Goal: Transaction & Acquisition: Purchase product/service

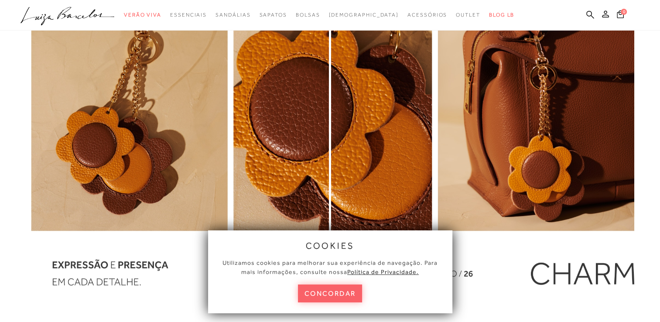
scroll to position [1048, 0]
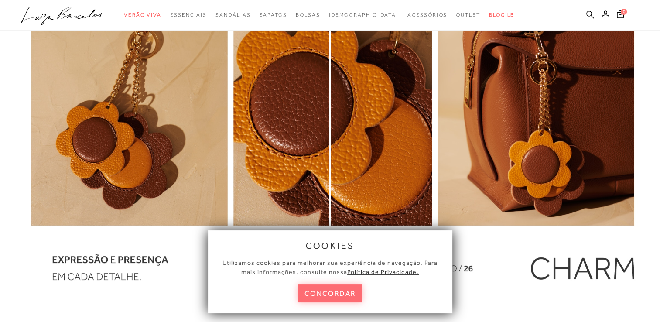
click at [349, 289] on button "concordar" at bounding box center [330, 294] width 65 height 18
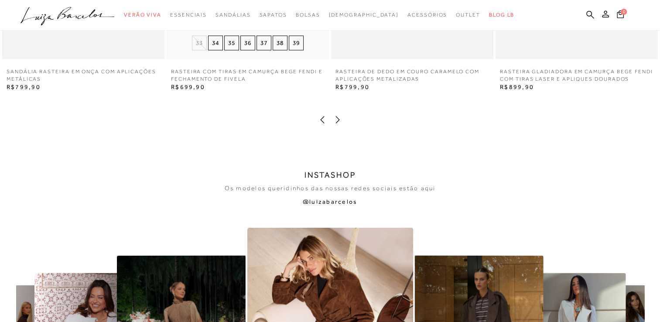
scroll to position [1615, 0]
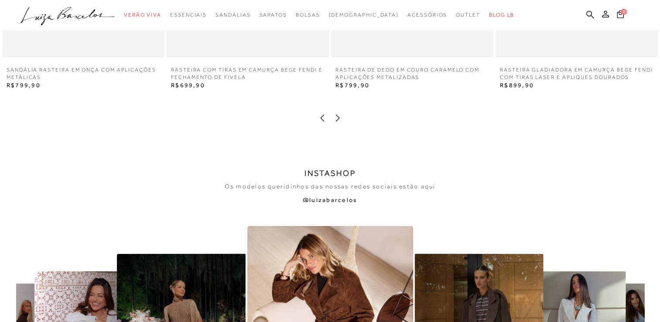
click at [335, 121] on icon at bounding box center [338, 117] width 9 height 9
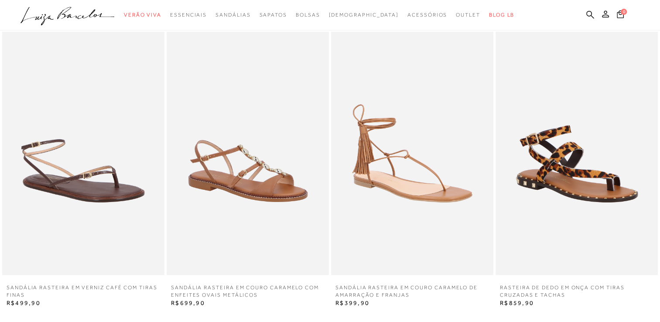
scroll to position [1397, 0]
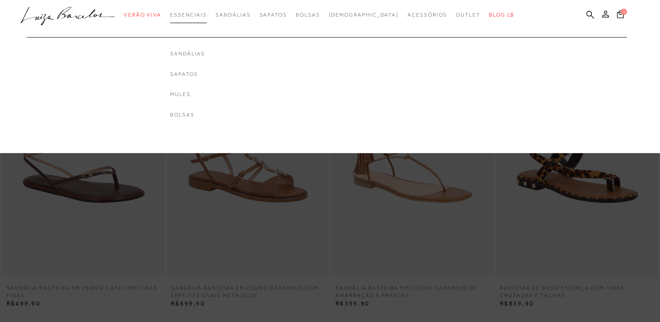
click at [207, 16] on span "Essenciais" at bounding box center [188, 15] width 37 height 6
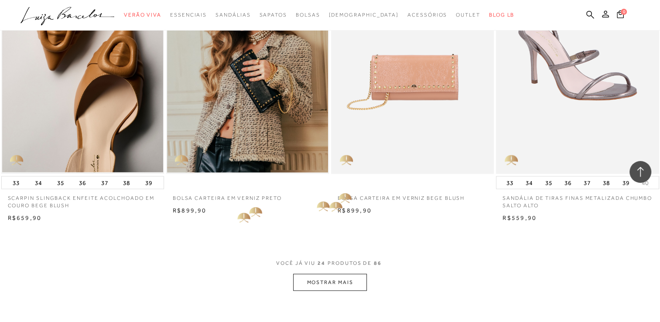
scroll to position [1659, 0]
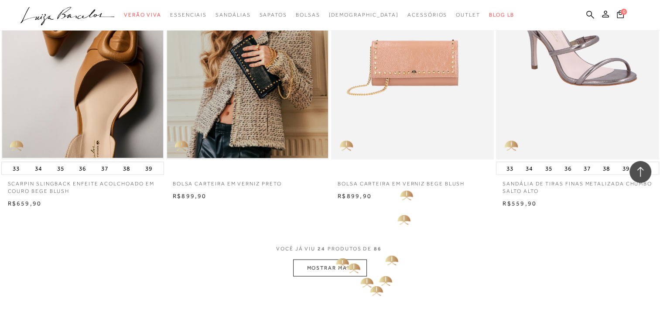
click at [340, 260] on button "MOSTRAR MAIS" at bounding box center [329, 268] width 73 height 17
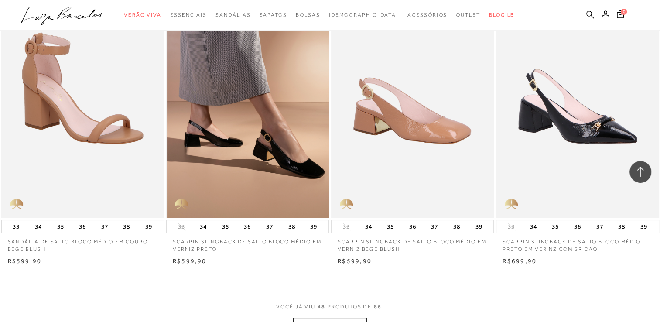
scroll to position [3492, 0]
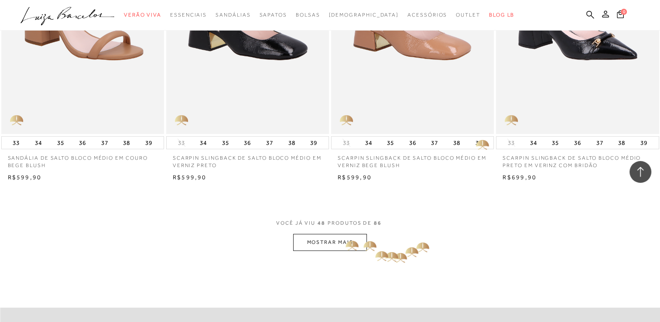
click at [347, 234] on button "MOSTRAR MAIS" at bounding box center [329, 242] width 73 height 17
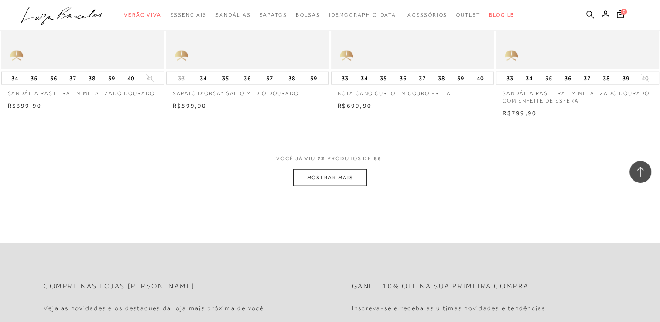
scroll to position [5369, 0]
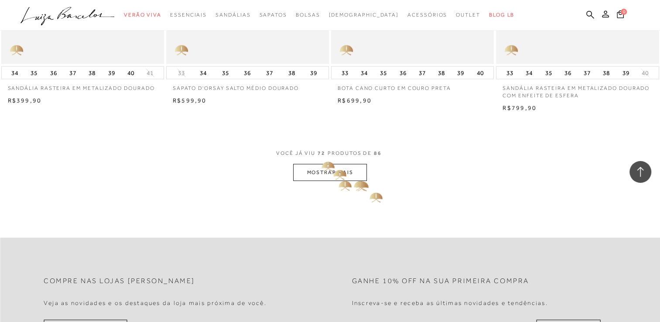
click at [320, 164] on button "MOSTRAR MAIS" at bounding box center [329, 172] width 73 height 17
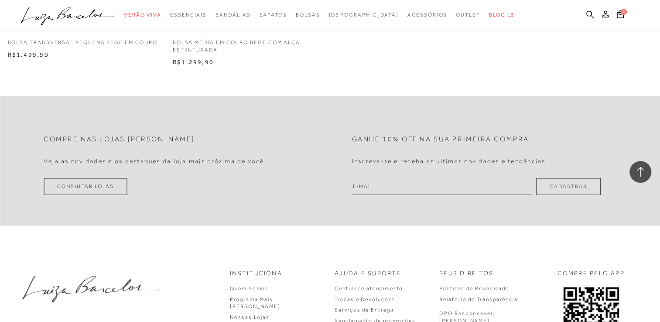
scroll to position [6635, 0]
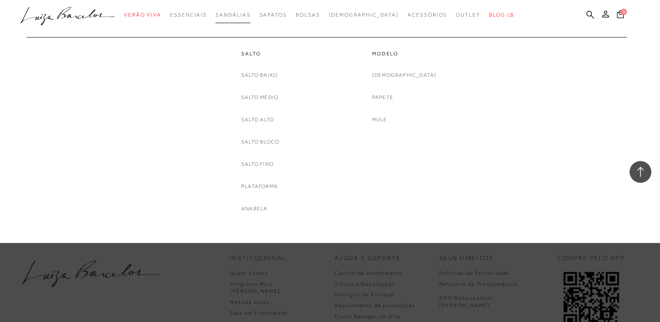
click at [251, 12] on span "Sandálias" at bounding box center [233, 15] width 35 height 6
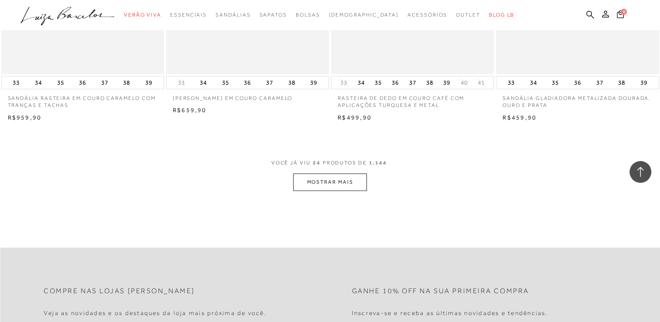
scroll to position [1746, 0]
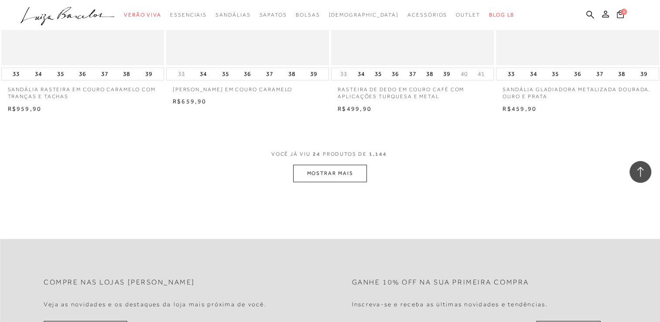
drag, startPoint x: 357, startPoint y: 174, endPoint x: 351, endPoint y: 176, distance: 5.9
click at [351, 176] on button "MOSTRAR MAIS" at bounding box center [329, 173] width 73 height 17
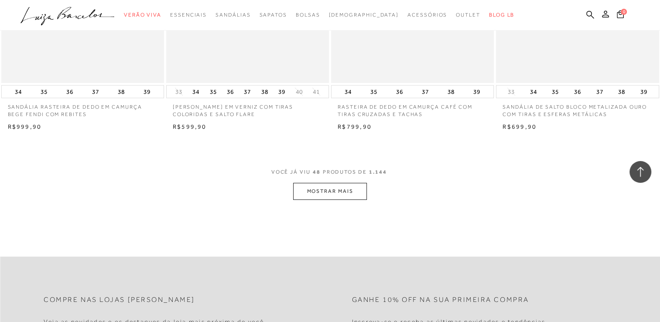
scroll to position [3579, 0]
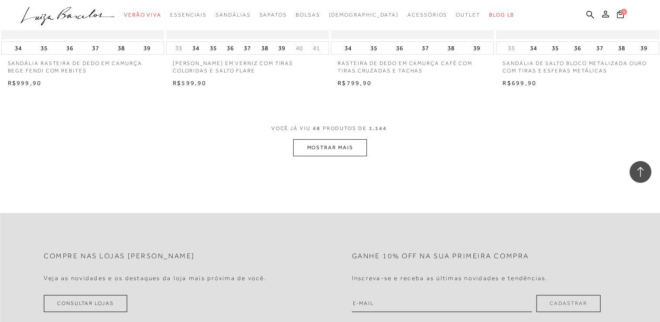
click at [361, 144] on button "MOSTRAR MAIS" at bounding box center [329, 147] width 73 height 17
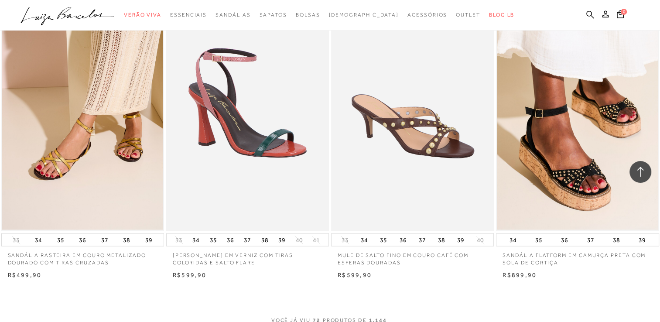
scroll to position [5413, 0]
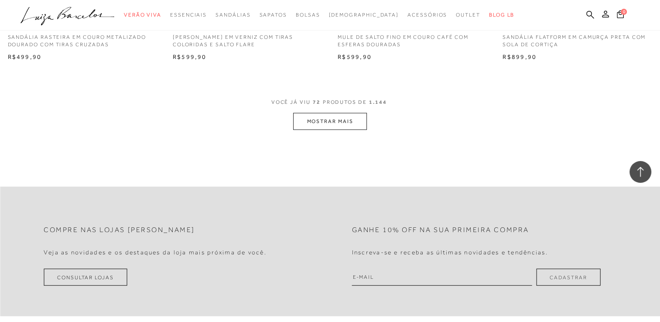
click at [361, 120] on button "MOSTRAR MAIS" at bounding box center [329, 121] width 73 height 17
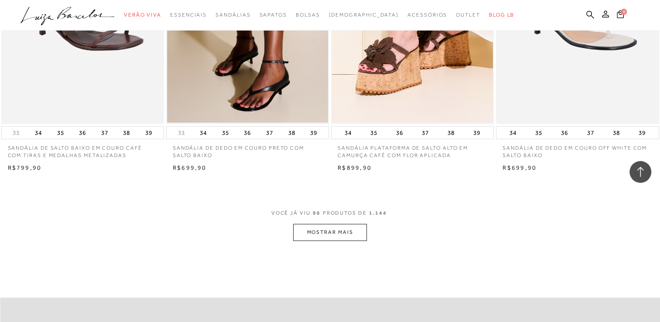
scroll to position [7159, 0]
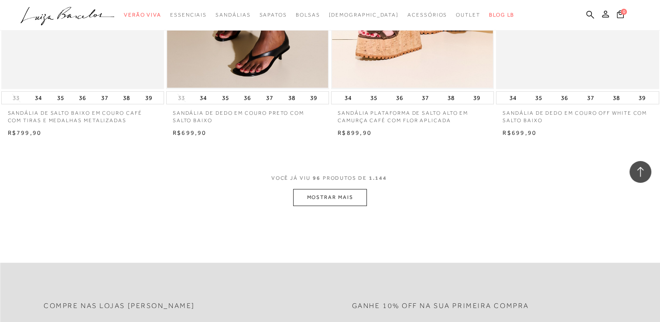
click at [326, 194] on button "MOSTRAR MAIS" at bounding box center [329, 197] width 73 height 17
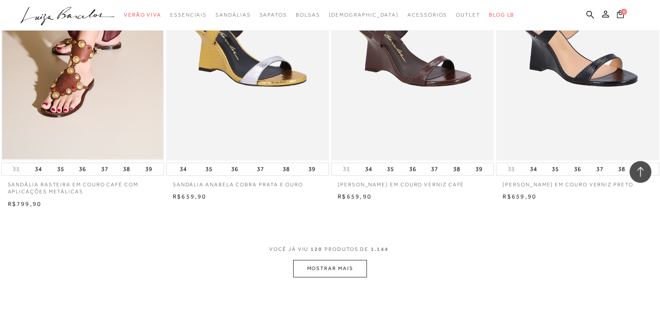
scroll to position [9036, 0]
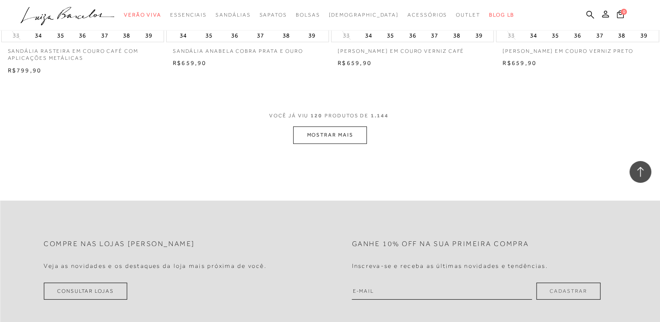
click at [344, 127] on button "MOSTRAR MAIS" at bounding box center [329, 135] width 73 height 17
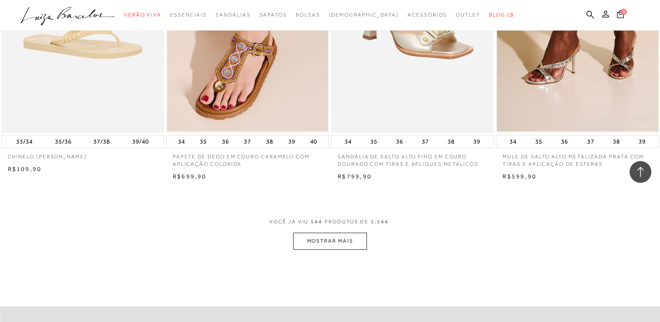
scroll to position [10826, 0]
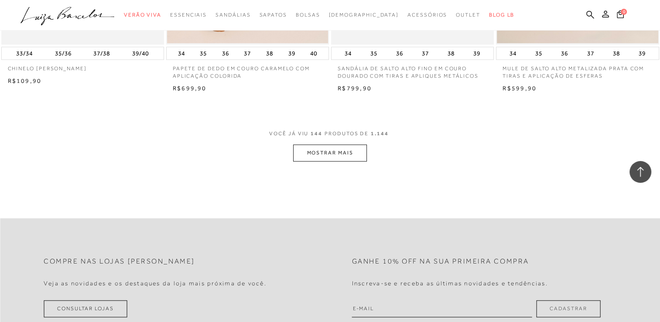
click at [337, 144] on button "MOSTRAR MAIS" at bounding box center [329, 152] width 73 height 17
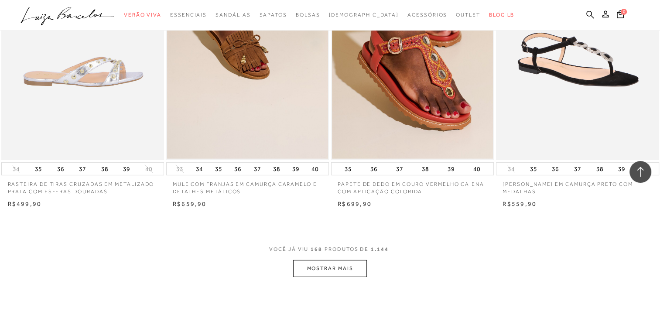
scroll to position [12703, 0]
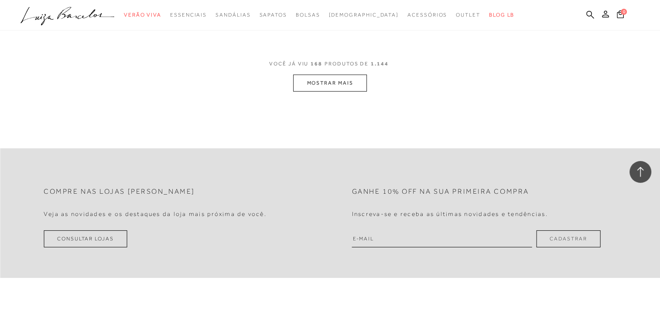
click at [330, 88] on button "MOSTRAR MAIS" at bounding box center [329, 83] width 73 height 17
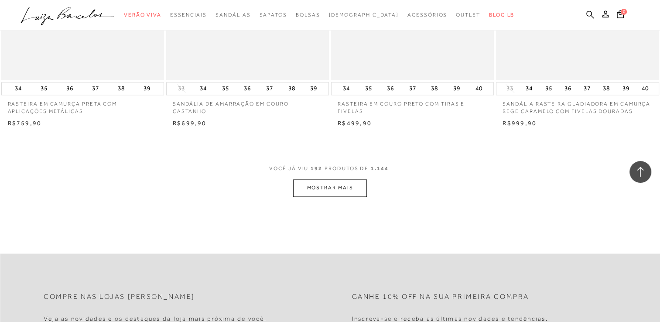
scroll to position [14449, 0]
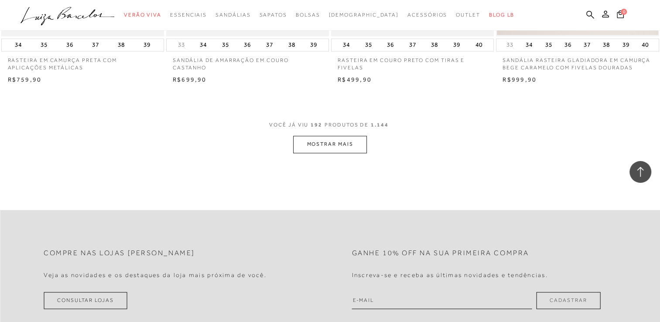
click at [349, 136] on button "MOSTRAR MAIS" at bounding box center [329, 144] width 73 height 17
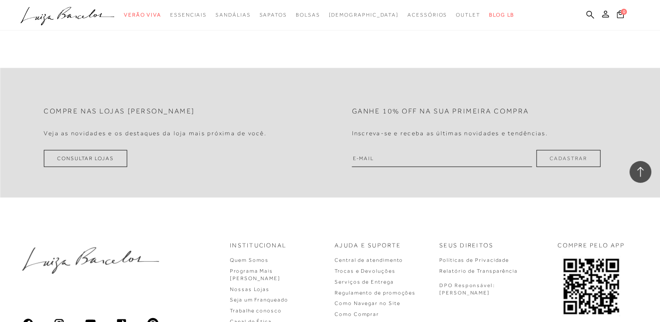
scroll to position [21782, 0]
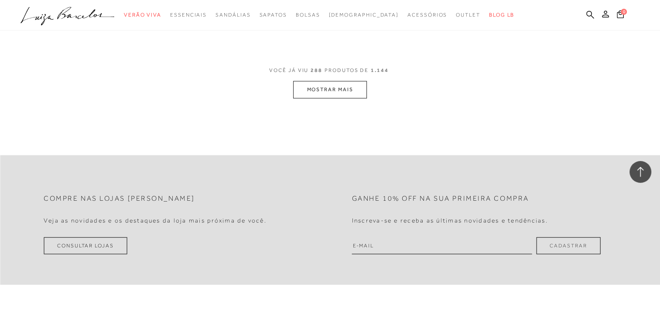
click at [325, 81] on button "MOSTRAR MAIS" at bounding box center [329, 89] width 73 height 17
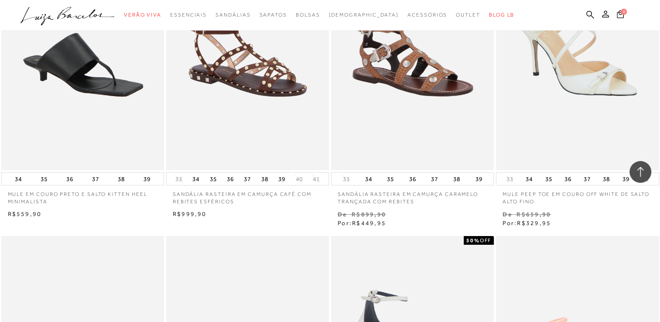
scroll to position [23136, 0]
